Goal: Task Accomplishment & Management: Use online tool/utility

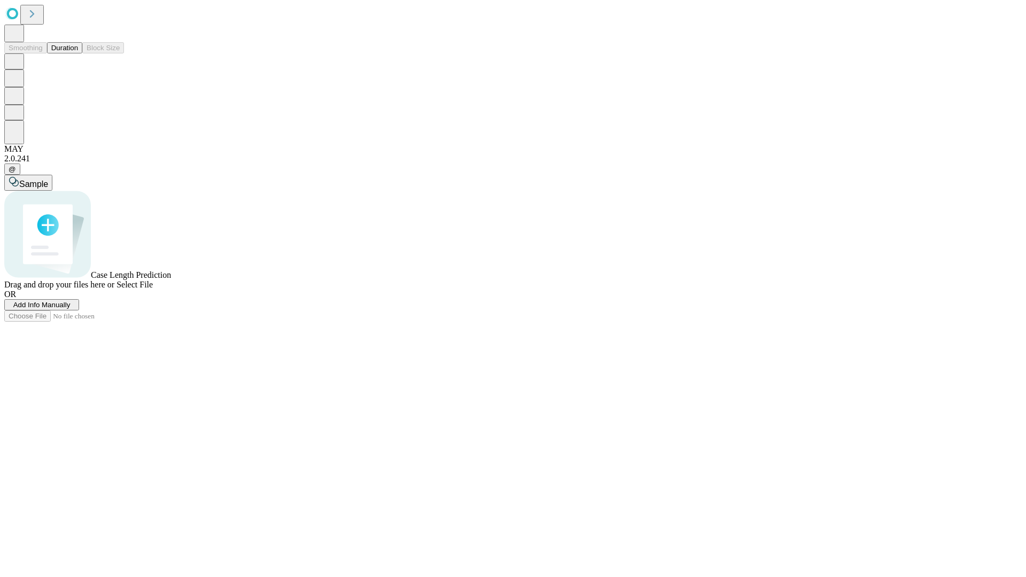
click at [78, 53] on button "Duration" at bounding box center [64, 47] width 35 height 11
click at [71, 309] on span "Add Info Manually" at bounding box center [41, 305] width 57 height 8
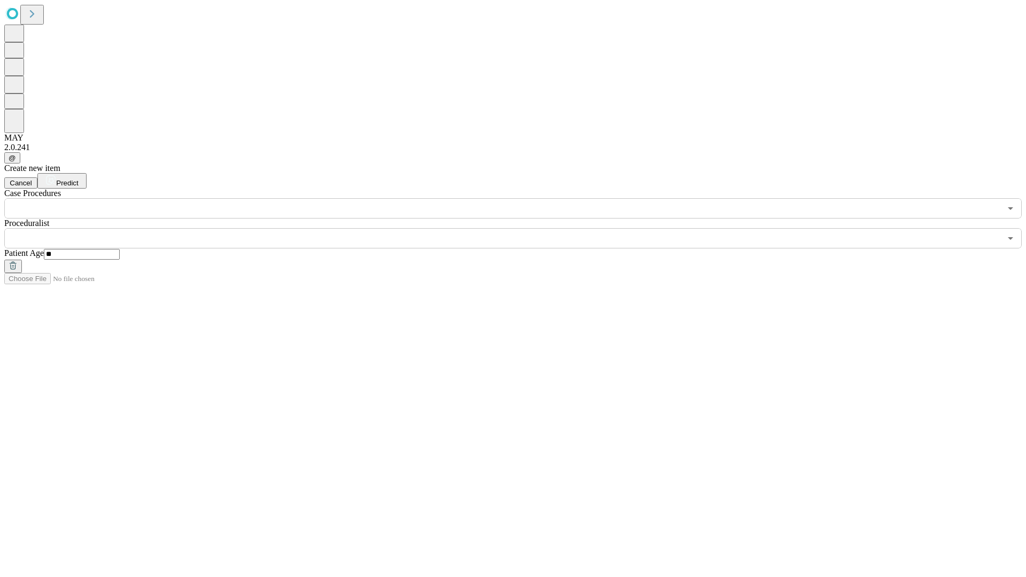
type input "**"
click at [520, 228] on input "text" at bounding box center [502, 238] width 997 height 20
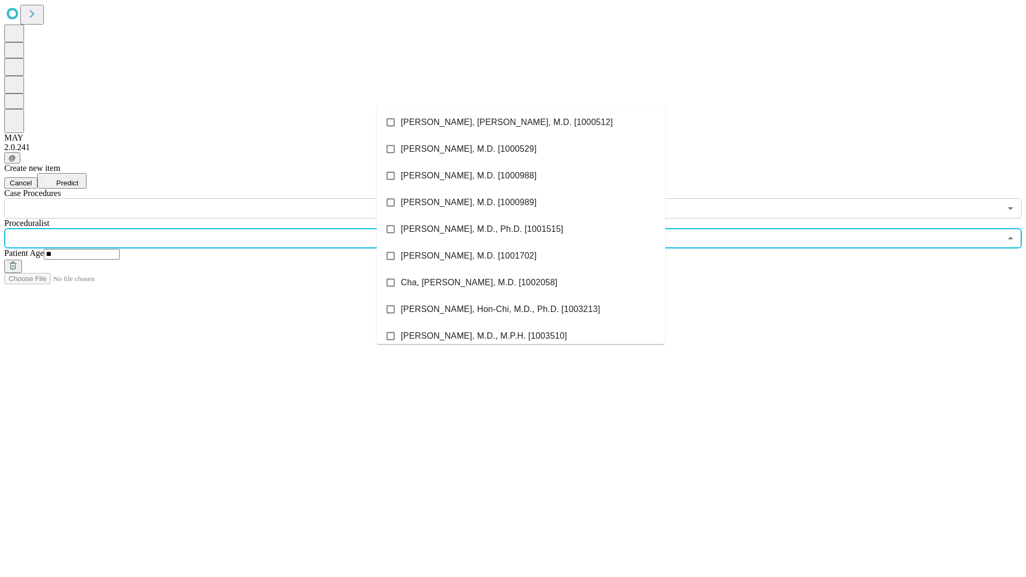
click at [521, 122] on li "[PERSON_NAME], [PERSON_NAME], M.D. [1000512]" at bounding box center [521, 122] width 289 height 27
click at [224, 198] on input "text" at bounding box center [502, 208] width 997 height 20
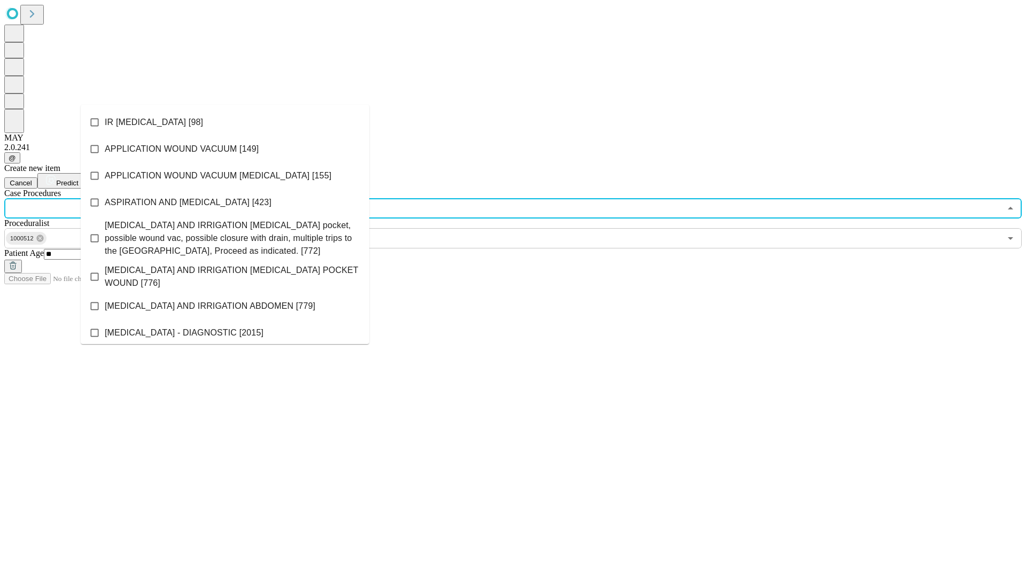
click at [225, 122] on li "IR [MEDICAL_DATA] [98]" at bounding box center [225, 122] width 289 height 27
